Goal: Complete application form: Complete application form

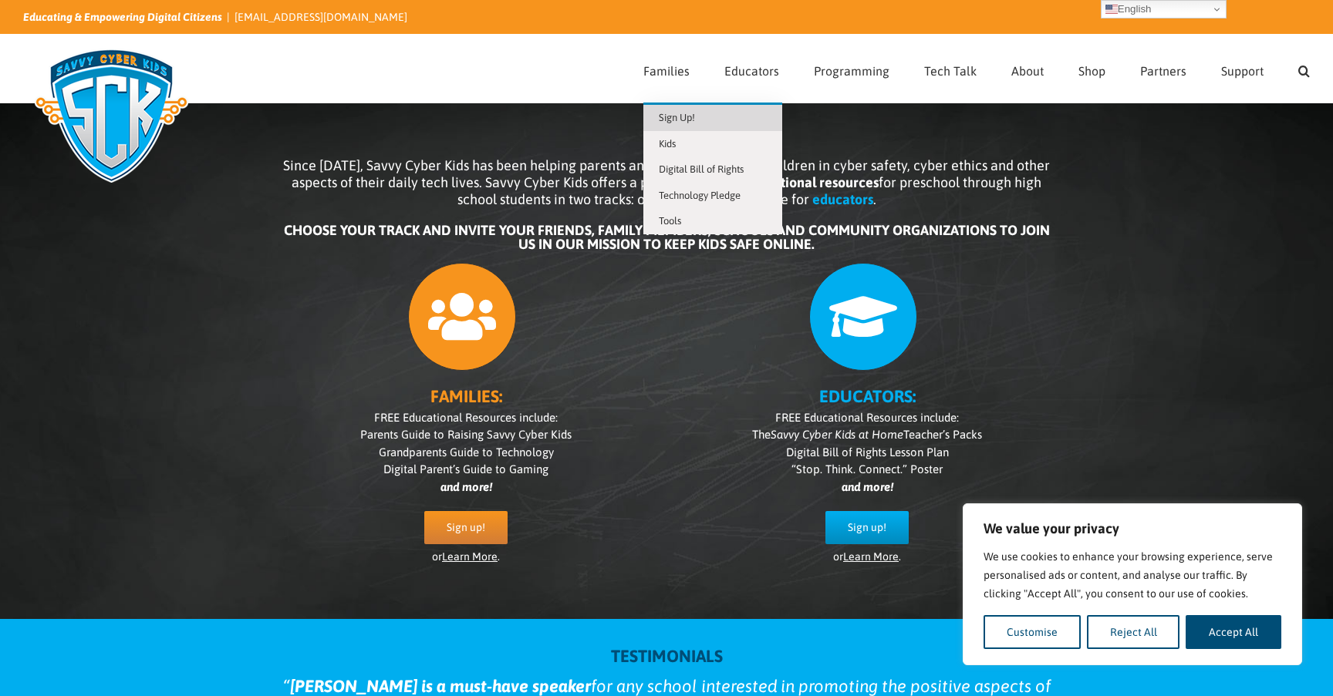
click at [684, 118] on span "Sign Up!" at bounding box center [677, 118] width 36 height 12
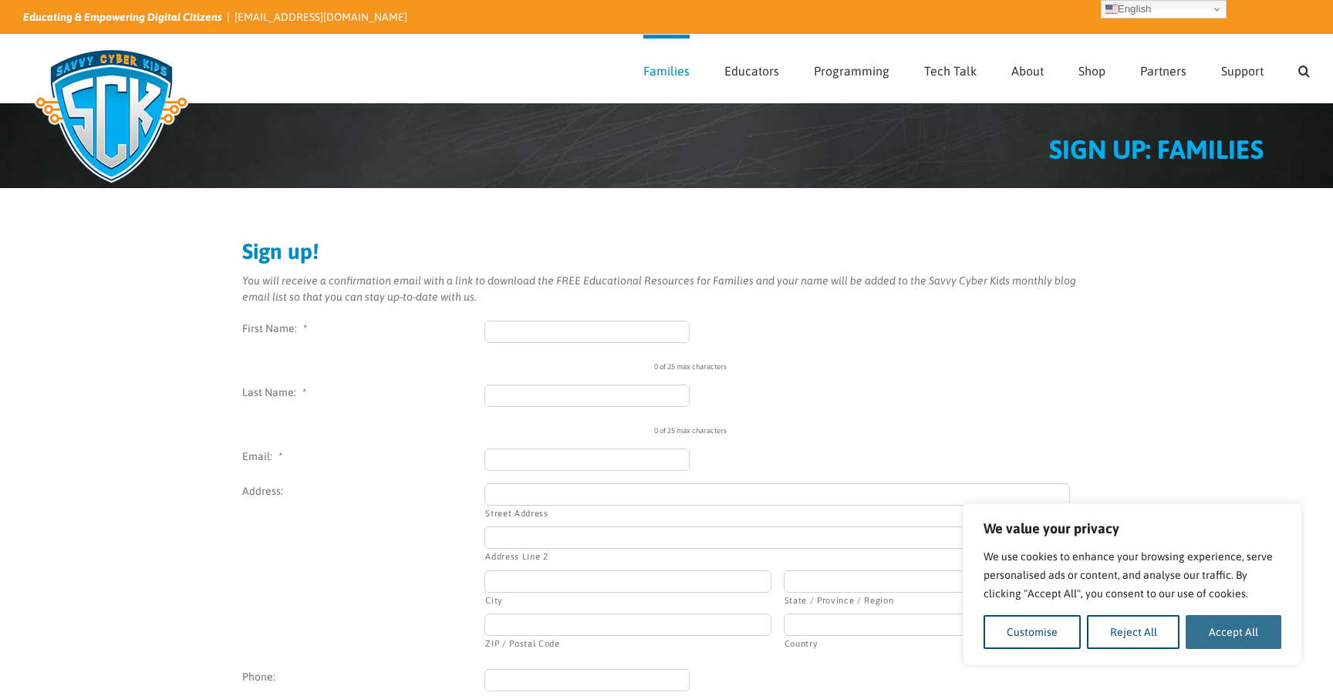
click at [1250, 636] on button "Accept All" at bounding box center [1234, 633] width 96 height 34
checkbox input "true"
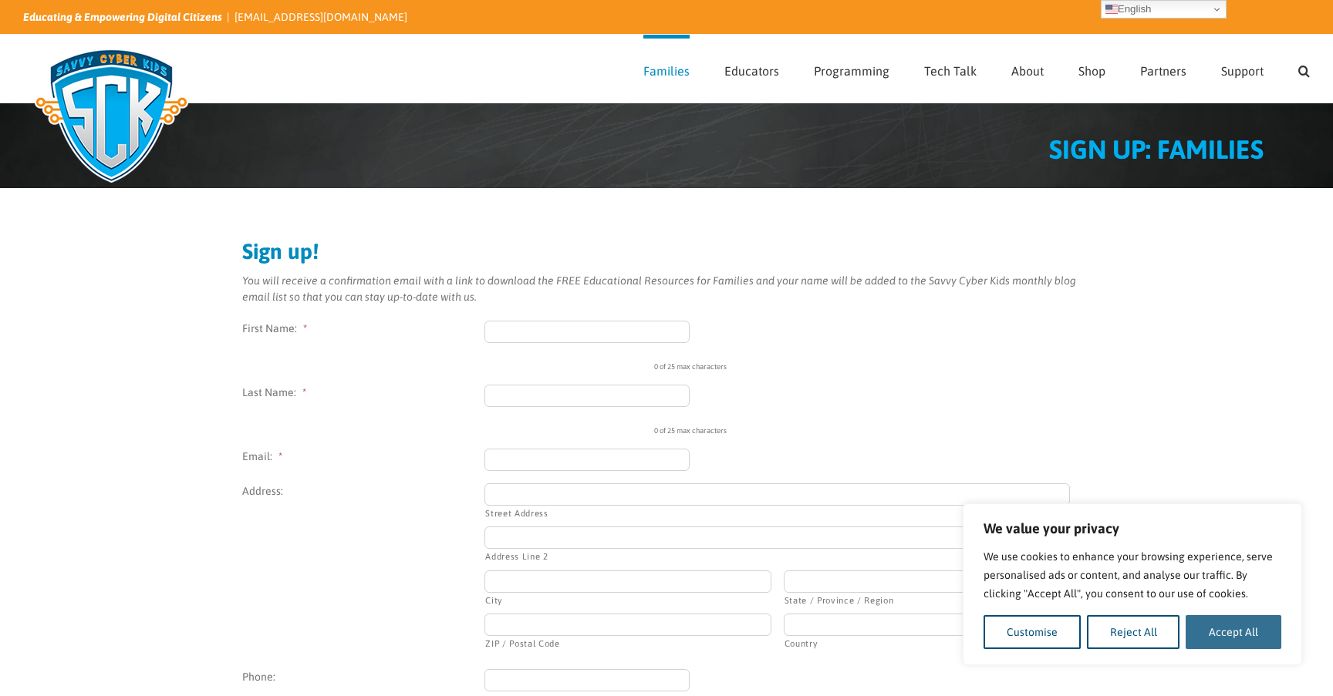
checkbox input "true"
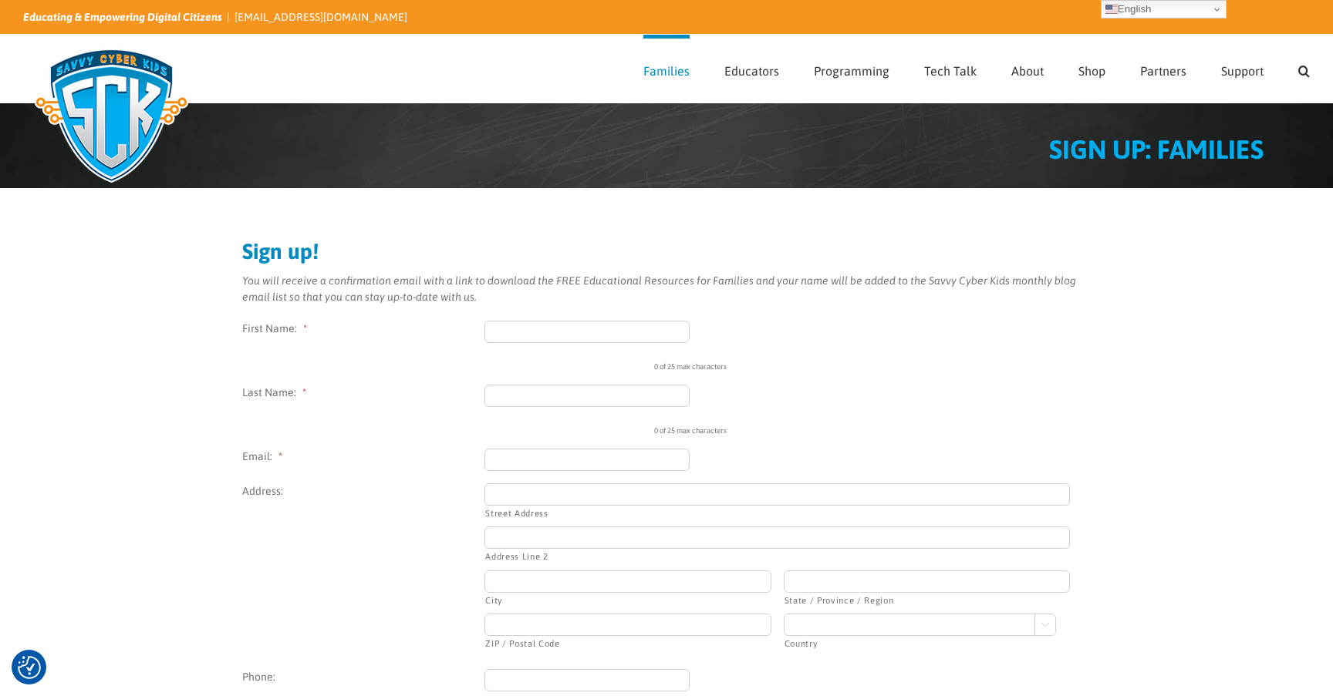
click at [548, 336] on input "First Name: *" at bounding box center [586, 332] width 205 height 22
click at [545, 336] on input "First Name: *" at bounding box center [586, 332] width 205 height 22
type input "Christine"
type input "Danh"
type input "christinedanh67@gmail.com"
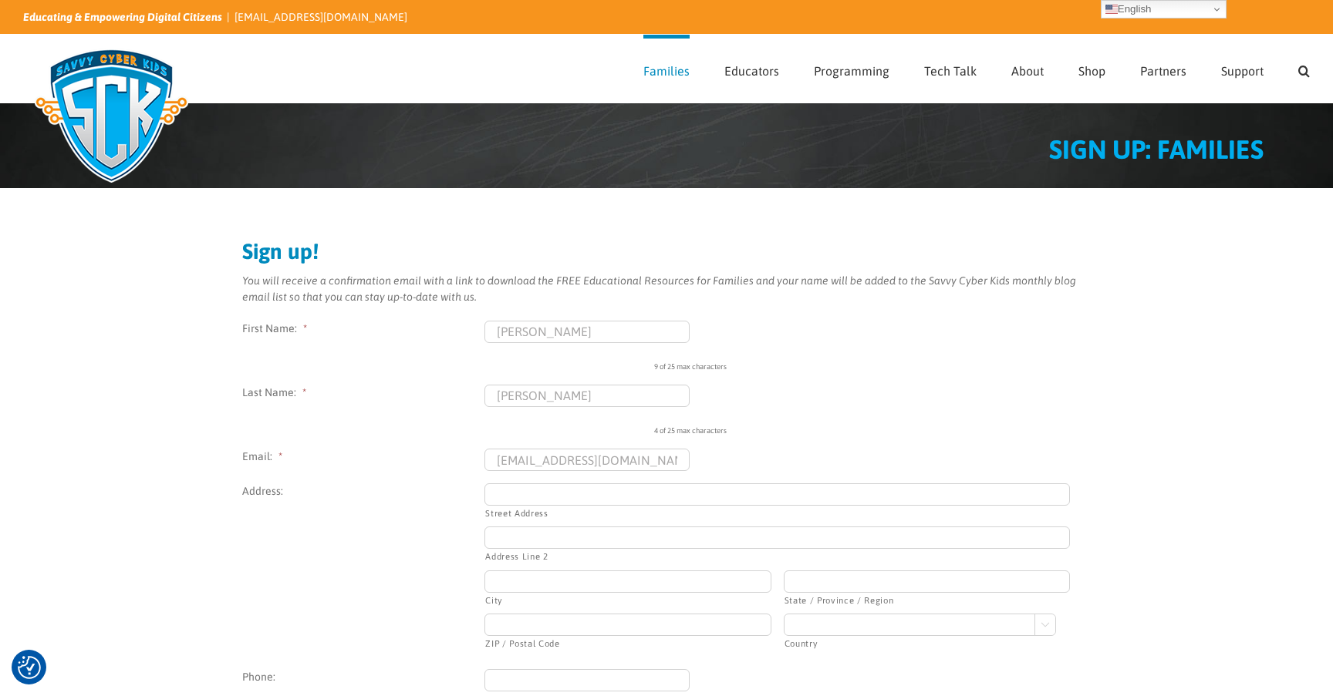
click at [508, 503] on input "Street Address" at bounding box center [776, 495] width 585 height 22
type input "2460 3rd st"
click at [531, 583] on input "City" at bounding box center [627, 582] width 286 height 22
type input "Gilroy"
type input "CA"
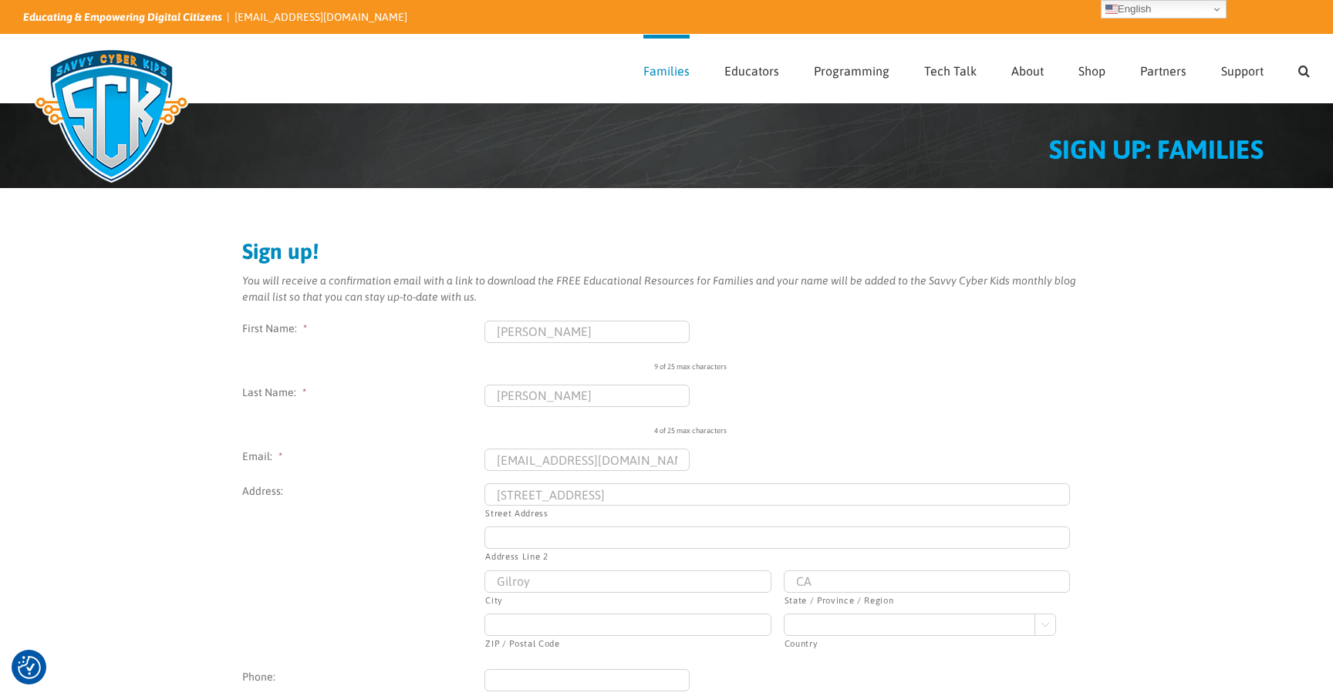
click at [510, 632] on input "ZIP / Postal Code" at bounding box center [627, 625] width 286 height 22
type input "95020"
click at [888, 616] on select "Afghanistan Albania Algeria American Samoa Andorra Angola Anguilla Antarctica A…" at bounding box center [920, 625] width 272 height 22
select select "United States"
click at [784, 614] on select "Afghanistan Albania Algeria American Samoa Andorra Angola Anguilla Antarctica A…" at bounding box center [920, 625] width 272 height 22
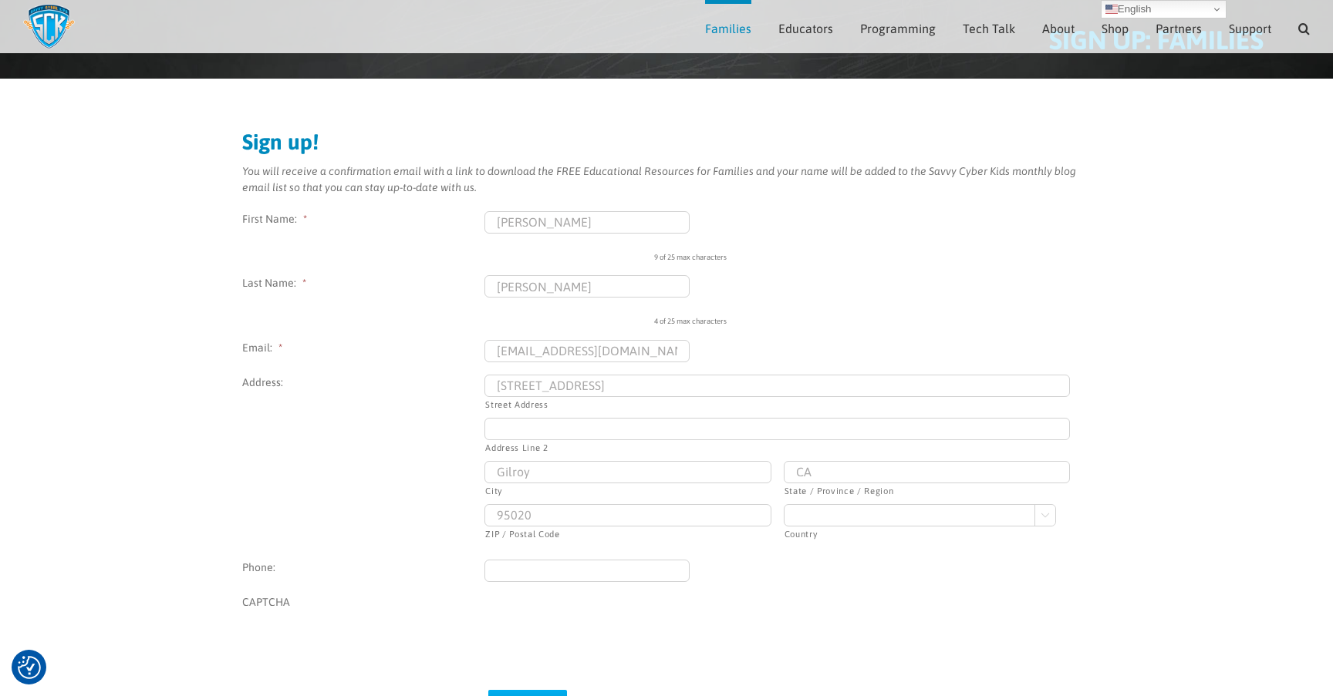
scroll to position [106, 0]
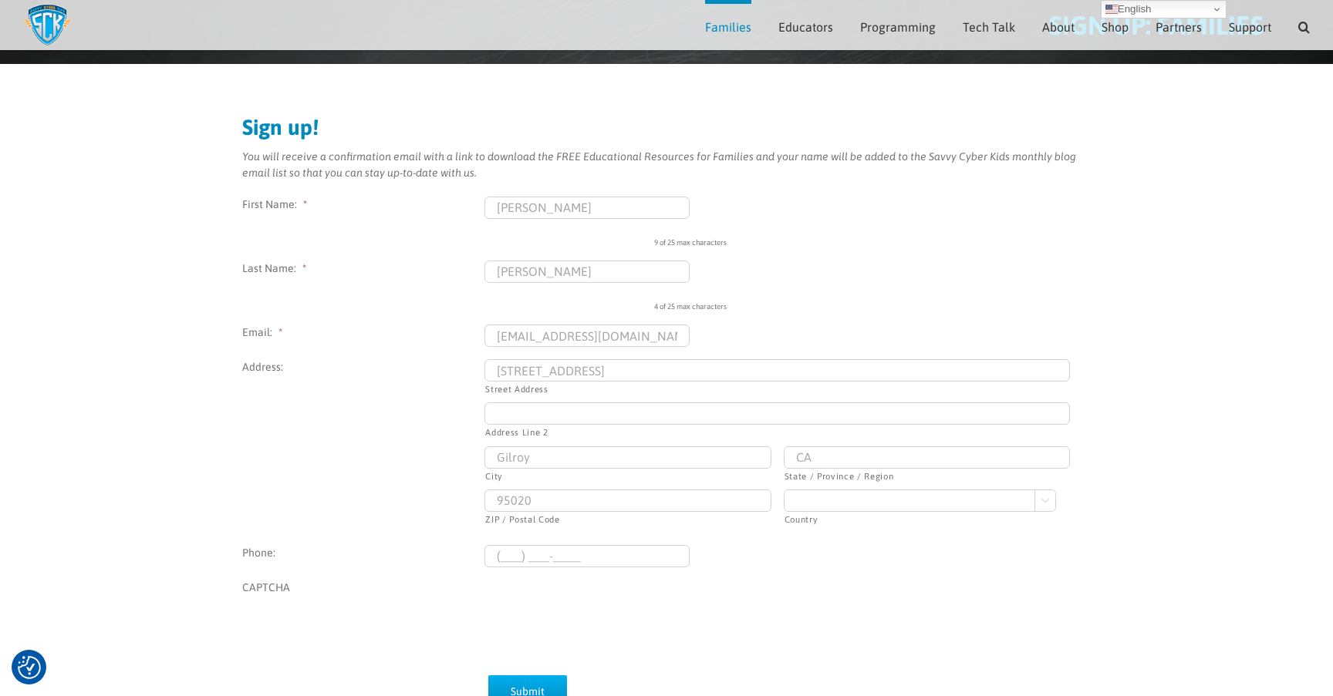
click at [569, 554] on input "(___) ___-____" at bounding box center [586, 556] width 205 height 22
type input "(408) 646-1207"
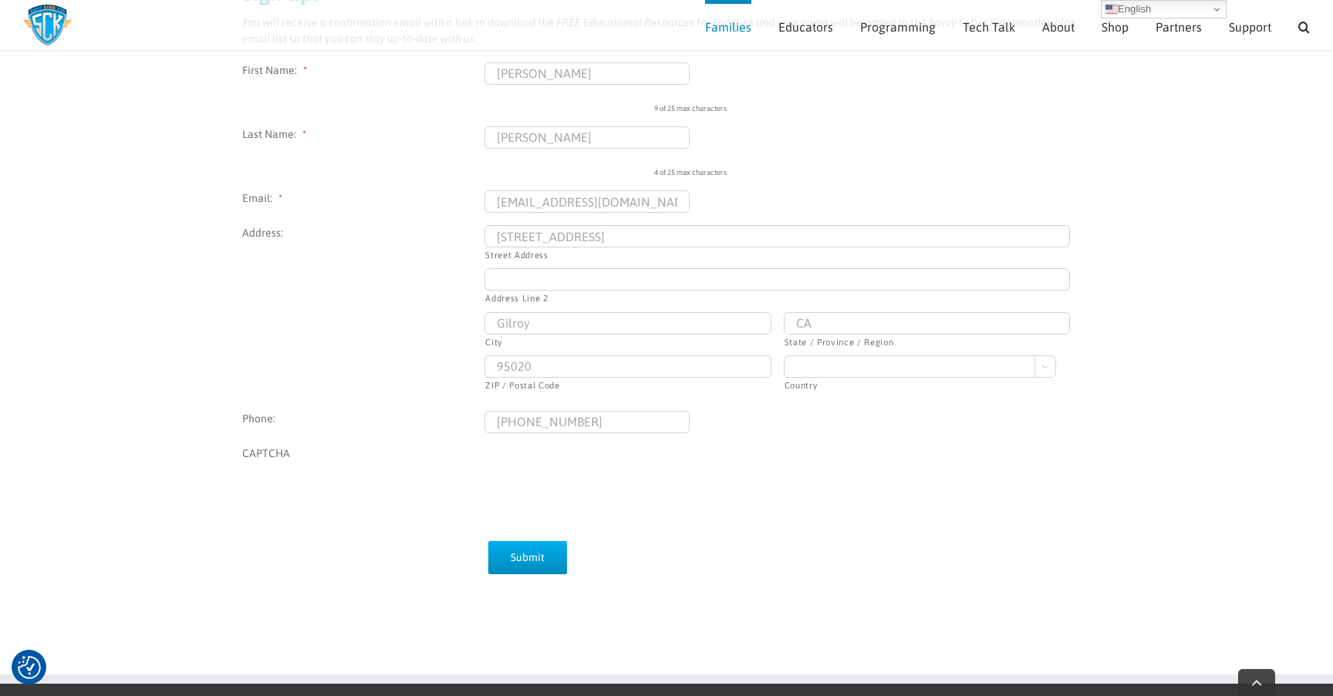
scroll to position [242, 0]
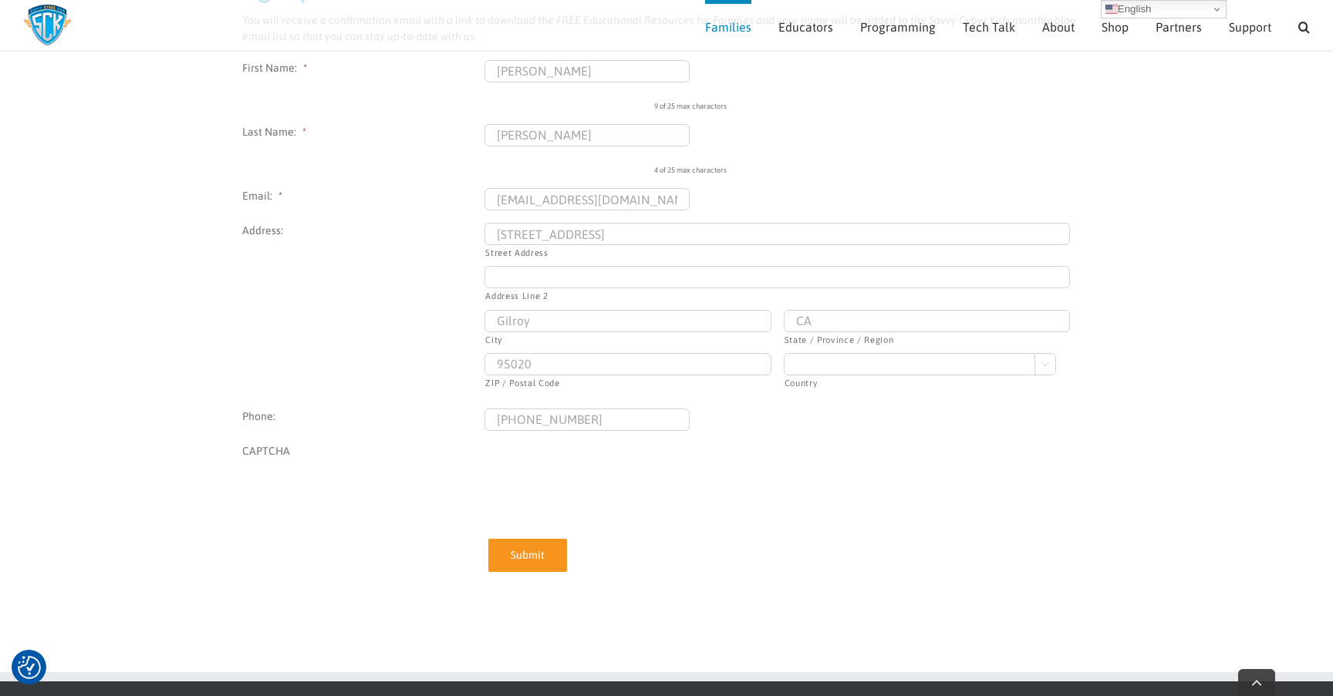
click at [551, 553] on input "Submit" at bounding box center [527, 555] width 79 height 33
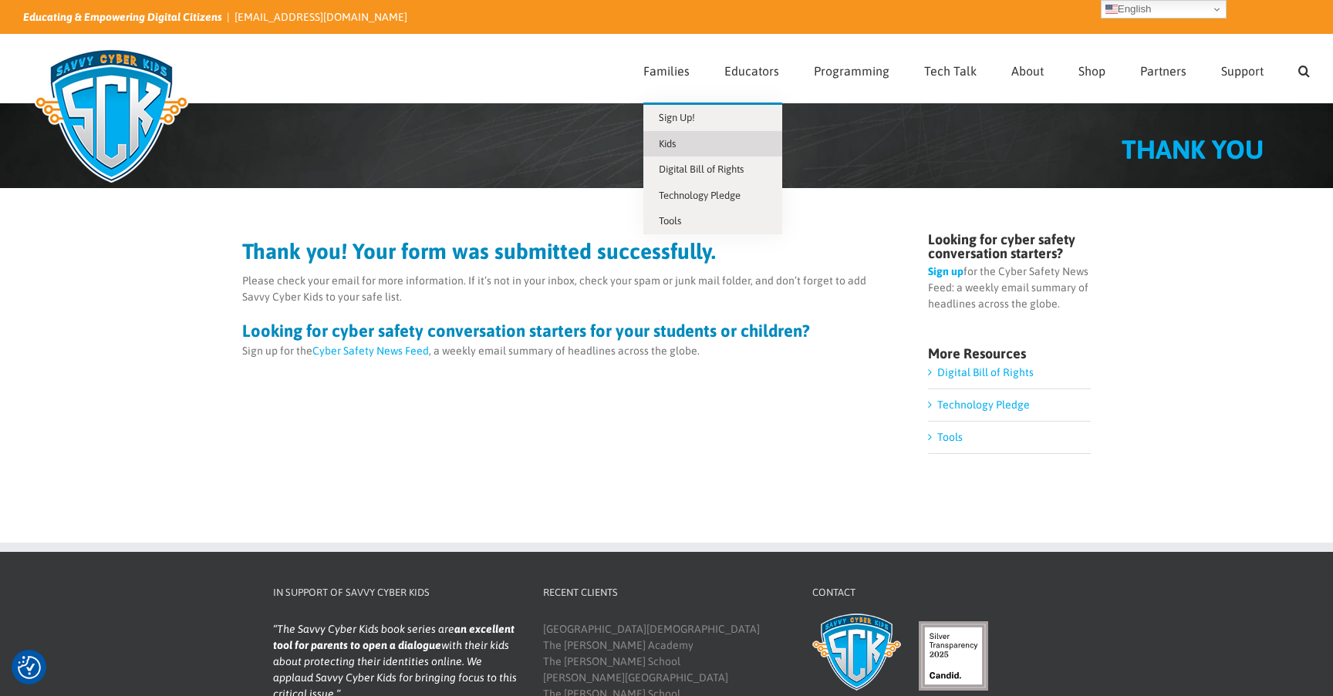
click at [682, 137] on link "Kids" at bounding box center [712, 144] width 139 height 26
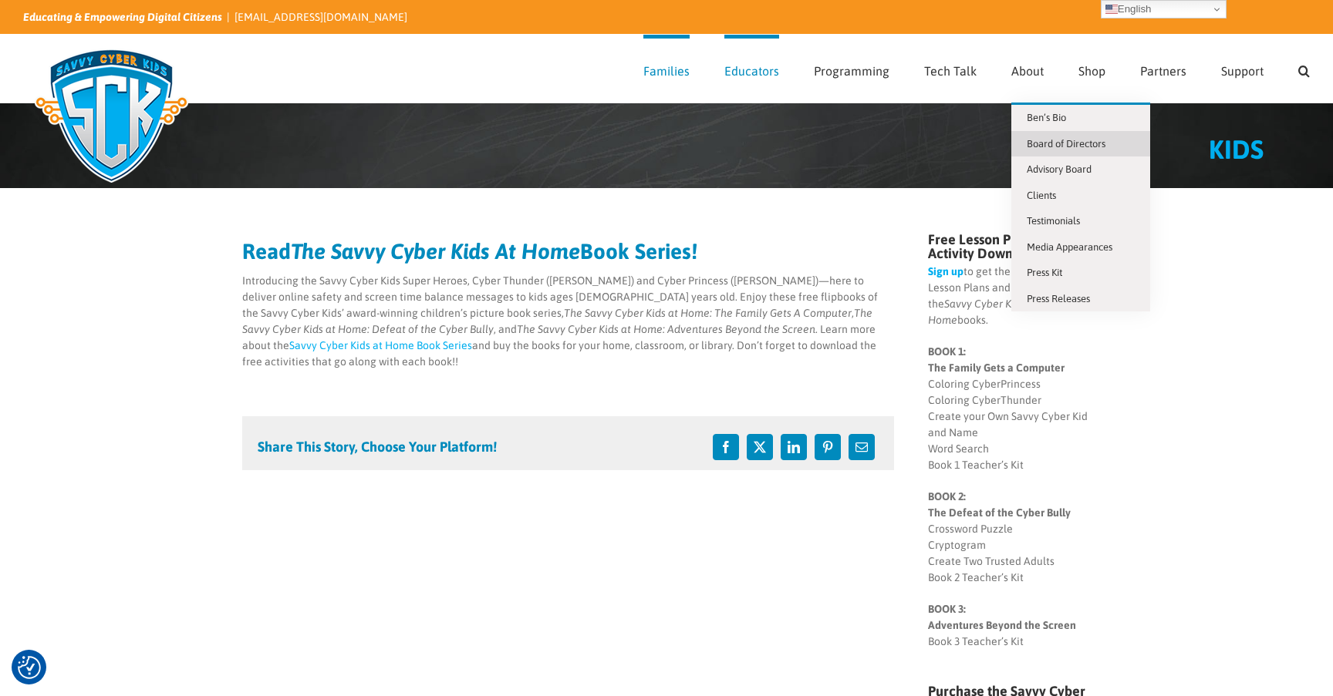
click at [1051, 140] on span "Board of Directors" at bounding box center [1066, 144] width 79 height 12
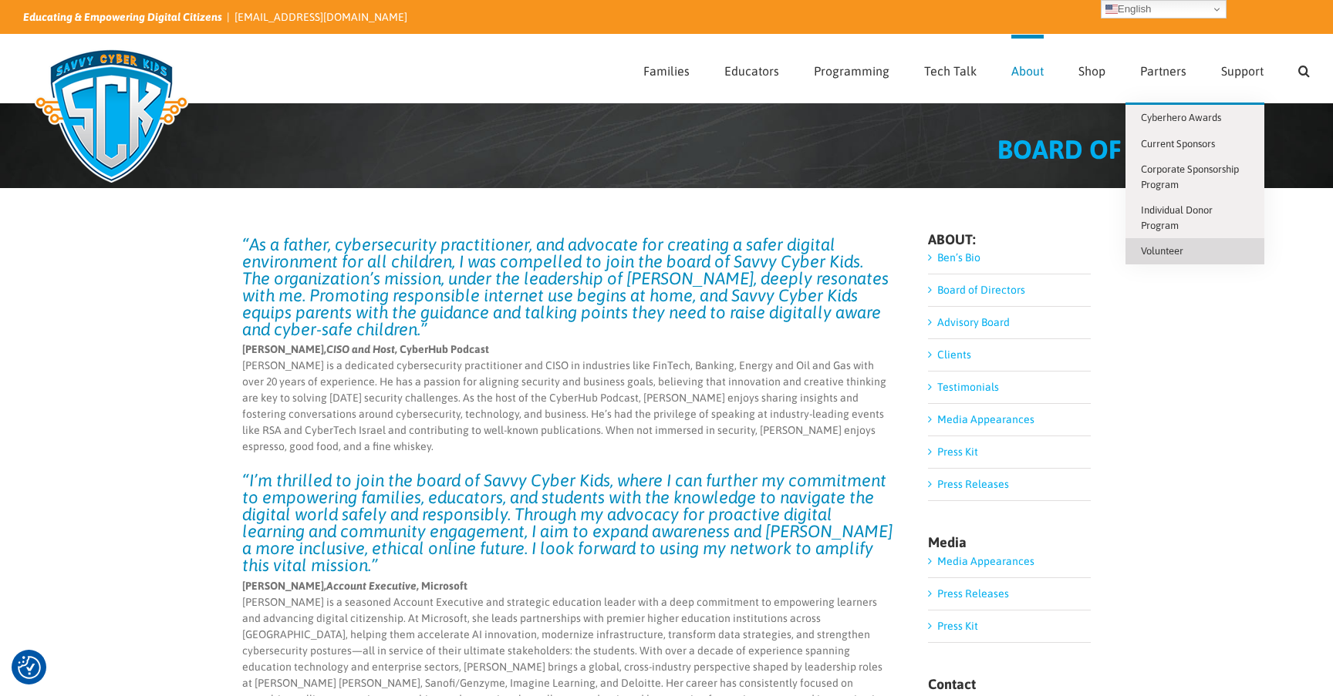
click at [1172, 249] on span "Volunteer" at bounding box center [1162, 251] width 42 height 12
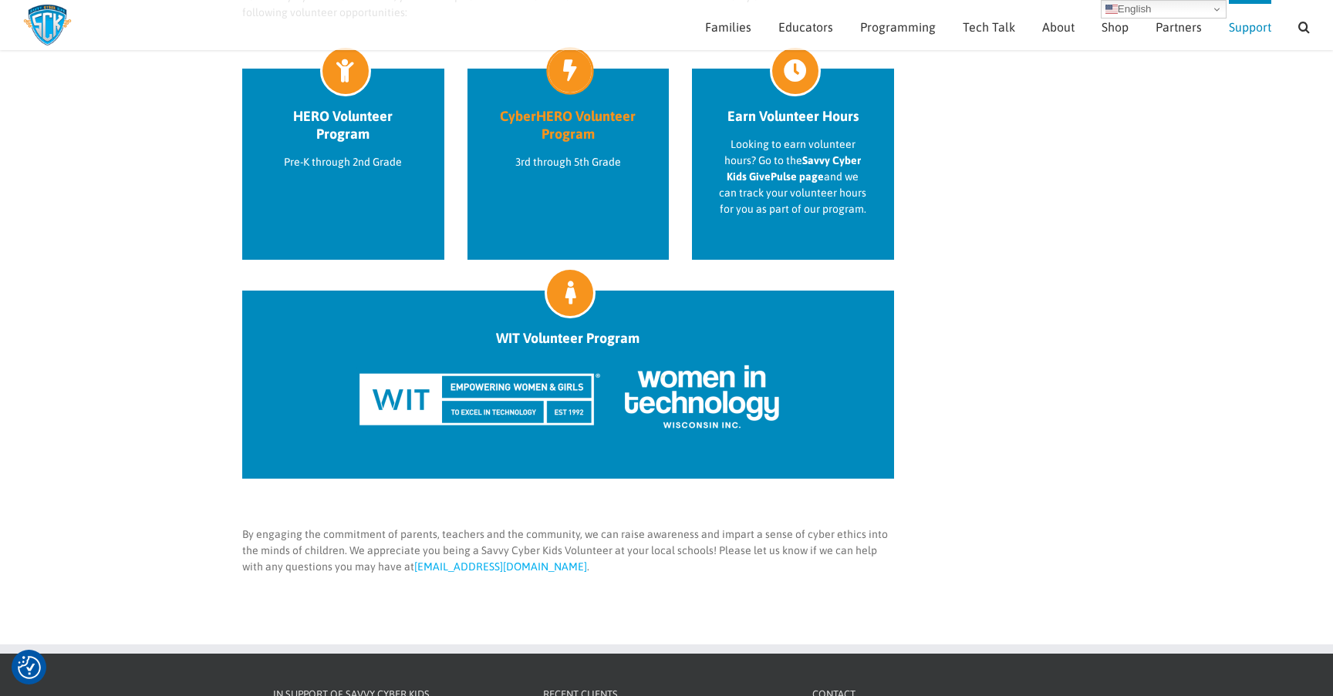
scroll to position [750, 0]
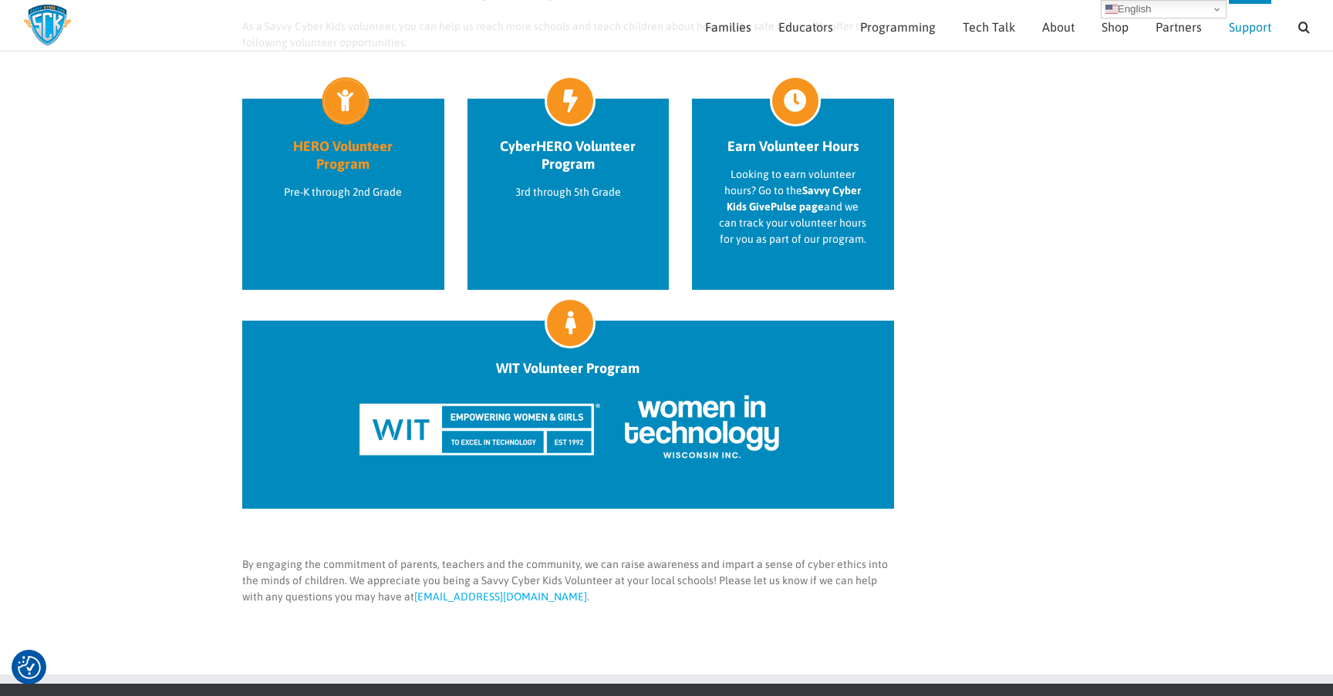
click at [370, 117] on div "HERO Volunteer Program Pre-K through 2nd Grade" at bounding box center [343, 194] width 202 height 191
click at [568, 223] on div "CyberHERO Volunteer Program 3rd through 5th Grade" at bounding box center [568, 194] width 202 height 191
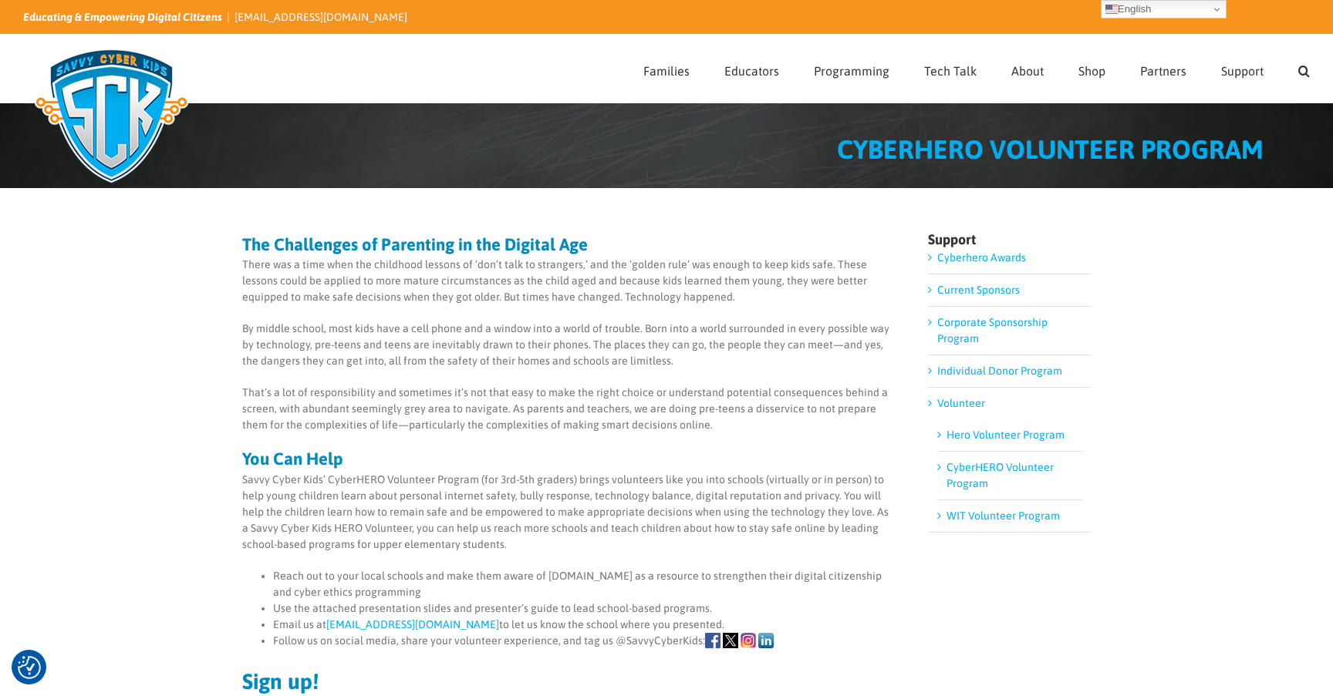
click at [450, 251] on strong "The Challenges of Parenting in the Digital Age" at bounding box center [415, 244] width 346 height 20
click at [318, 16] on link "[EMAIL_ADDRESS][DOMAIN_NAME]" at bounding box center [320, 17] width 173 height 12
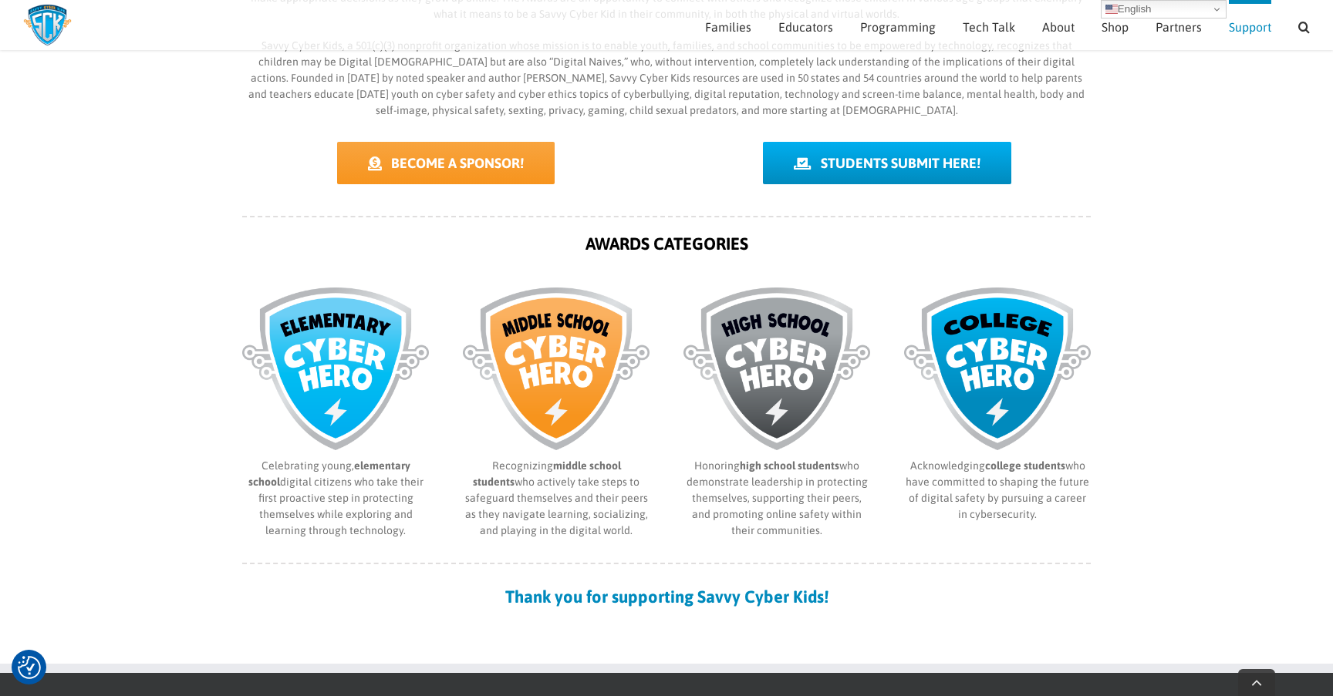
scroll to position [557, 0]
